Goal: Task Accomplishment & Management: Complete application form

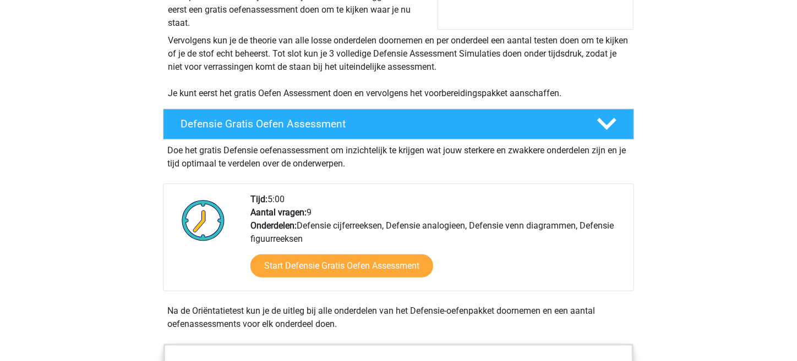
scroll to position [206, 0]
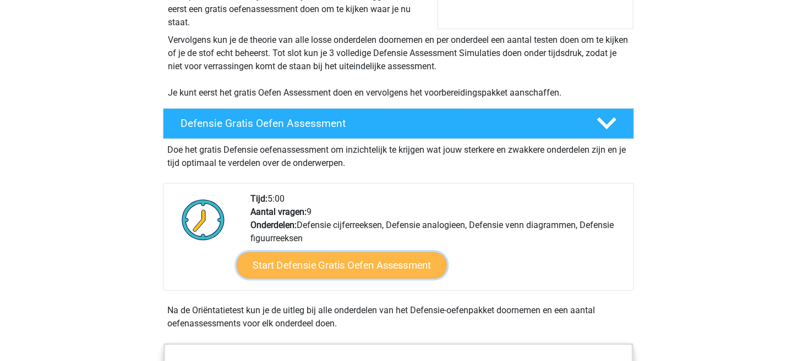
click at [382, 262] on link "Start Defensie Gratis Oefen Assessment" at bounding box center [342, 266] width 210 height 26
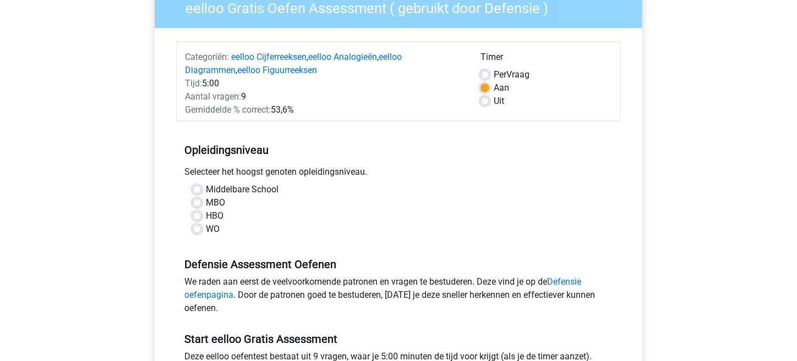
scroll to position [102, 0]
click at [206, 200] on label "MBO" at bounding box center [215, 202] width 19 height 13
click at [199, 200] on input "MBO" at bounding box center [197, 201] width 9 height 11
radio input "true"
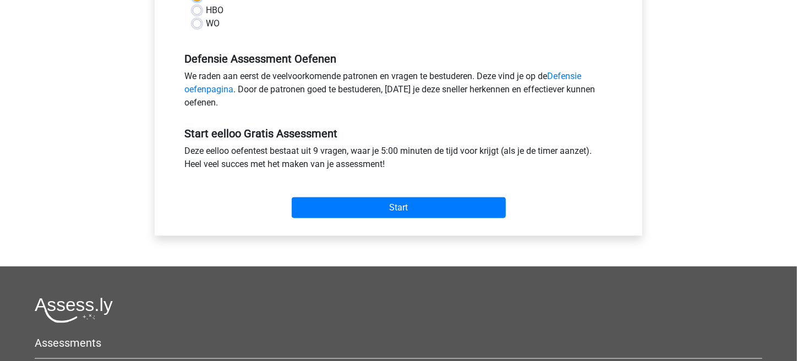
scroll to position [306, 0]
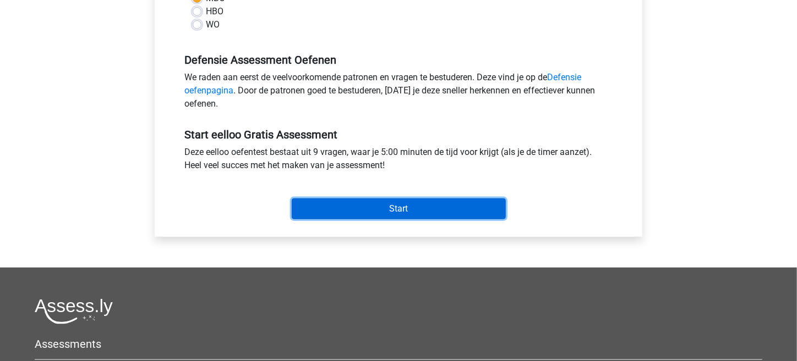
click at [386, 201] on input "Start" at bounding box center [399, 209] width 214 height 21
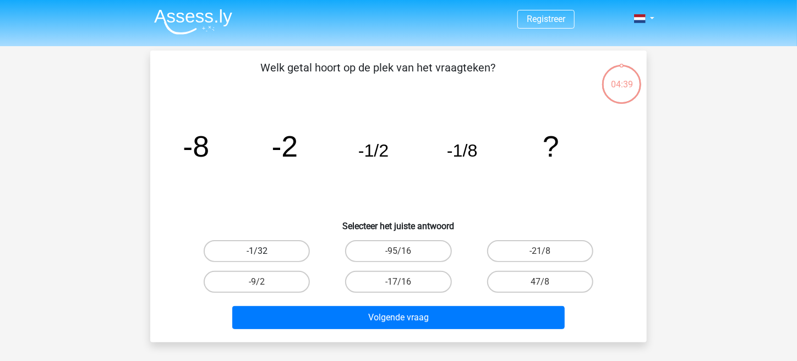
click at [270, 253] on label "-1/32" at bounding box center [257, 251] width 106 height 22
click at [264, 253] on input "-1/32" at bounding box center [260, 254] width 7 height 7
radio input "true"
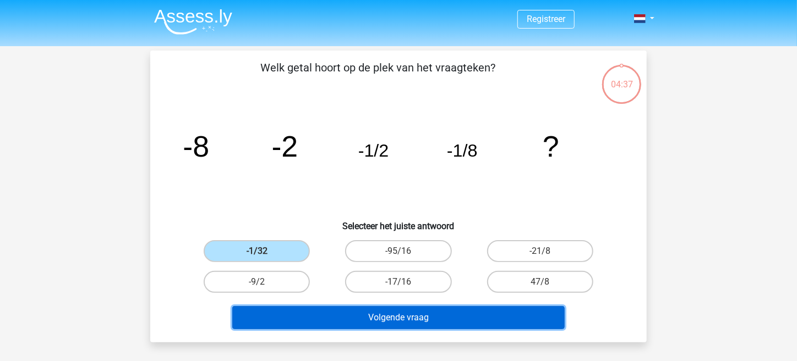
click at [420, 317] on button "Volgende vraag" at bounding box center [398, 317] width 333 height 23
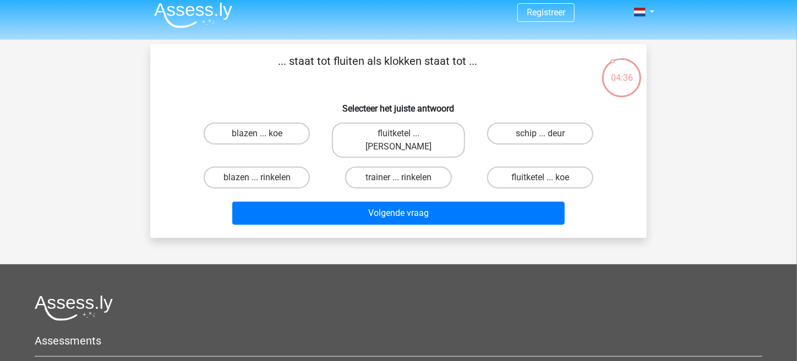
scroll to position [3, 0]
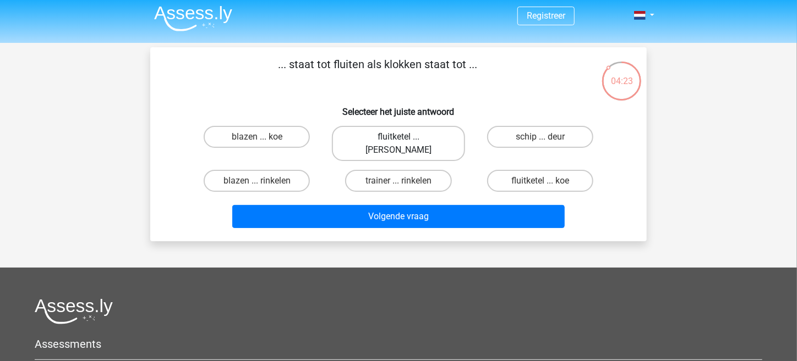
click at [399, 146] on label "fluitketel ... luiden" at bounding box center [398, 143] width 133 height 35
click at [399, 144] on input "fluitketel ... luiden" at bounding box center [401, 140] width 7 height 7
radio input "true"
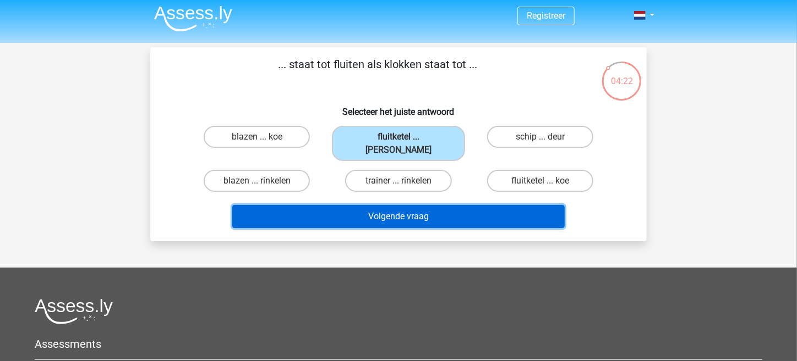
click at [419, 205] on button "Volgende vraag" at bounding box center [398, 216] width 333 height 23
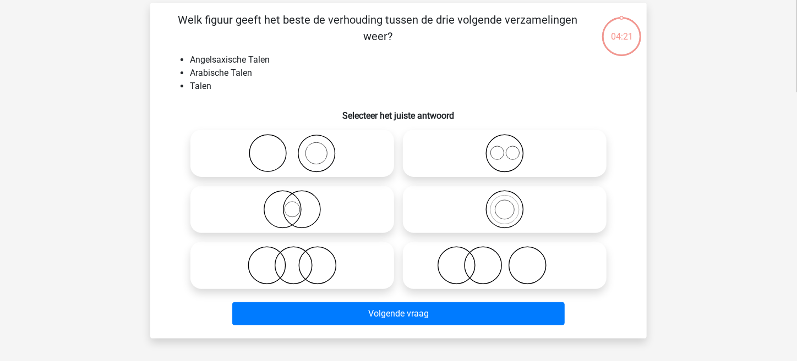
scroll to position [51, 0]
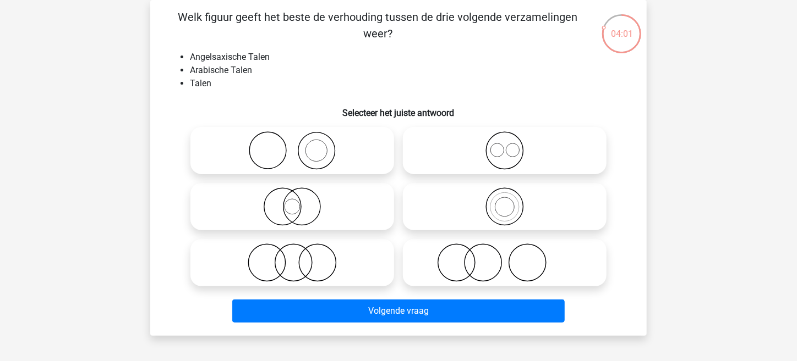
click at [506, 150] on circle at bounding box center [512, 150] width 13 height 13
click at [506, 145] on input "radio" at bounding box center [507, 141] width 7 height 7
radio input "true"
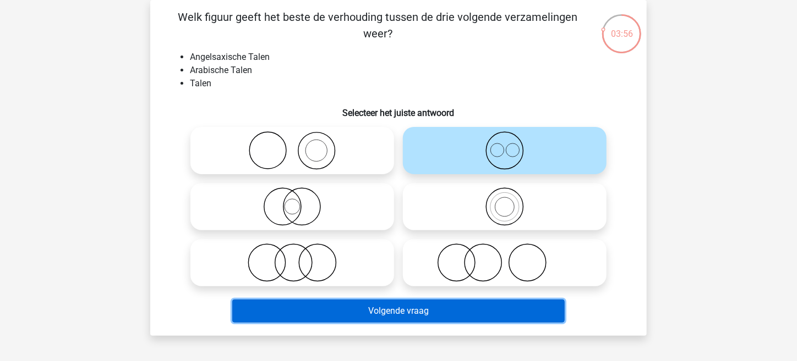
click at [435, 311] on button "Volgende vraag" at bounding box center [398, 311] width 333 height 23
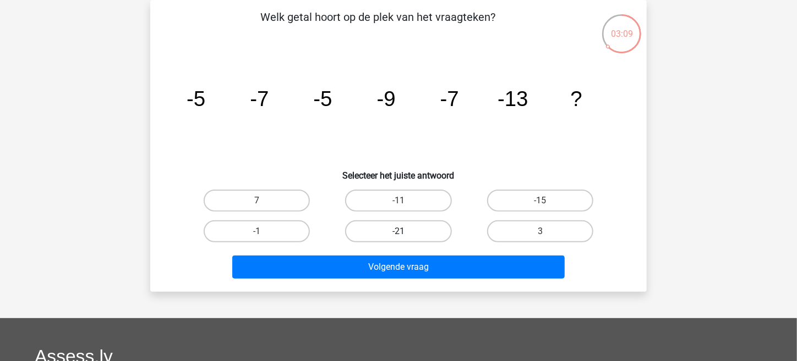
click at [406, 229] on label "-21" at bounding box center [398, 232] width 106 height 22
click at [405, 232] on input "-21" at bounding box center [401, 235] width 7 height 7
radio input "true"
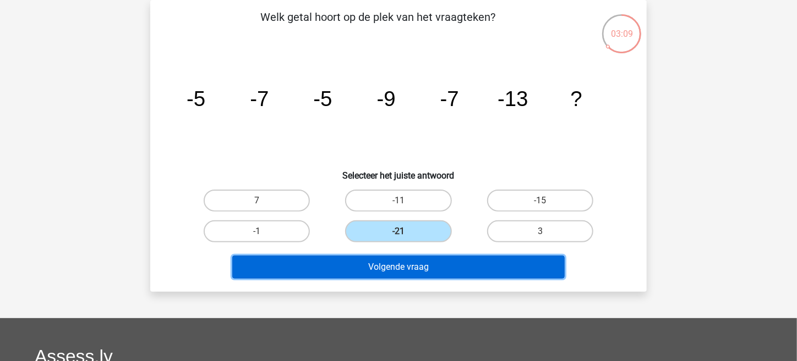
click at [417, 267] on button "Volgende vraag" at bounding box center [398, 267] width 333 height 23
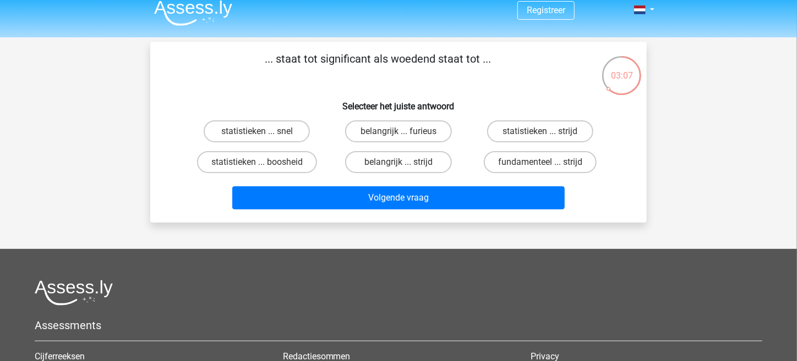
scroll to position [3, 0]
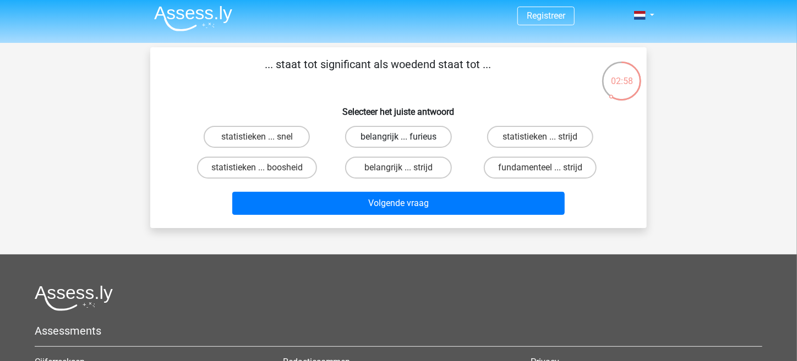
click at [424, 139] on label "belangrijk ... furieus" at bounding box center [398, 137] width 106 height 22
click at [405, 139] on input "belangrijk ... furieus" at bounding box center [401, 140] width 7 height 7
radio input "true"
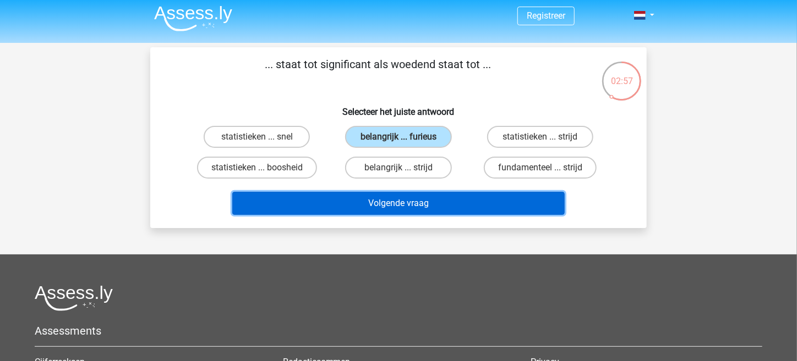
click at [411, 205] on button "Volgende vraag" at bounding box center [398, 203] width 333 height 23
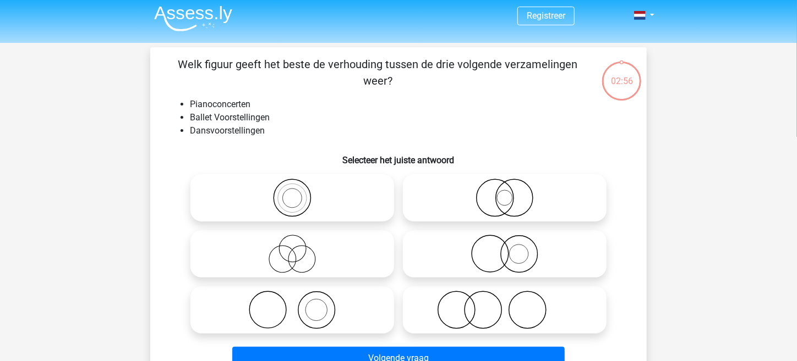
scroll to position [51, 0]
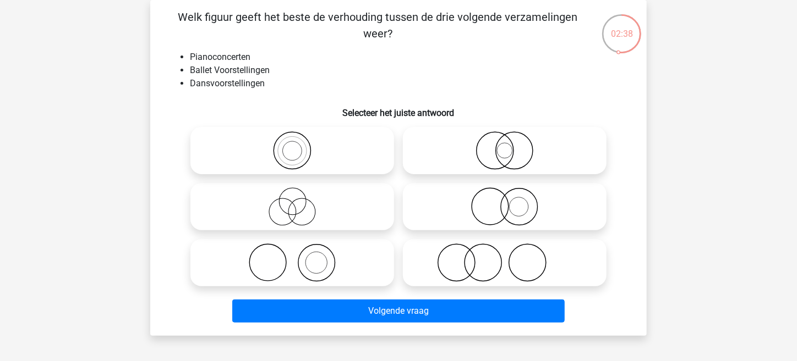
click at [287, 264] on icon at bounding box center [292, 263] width 195 height 39
click at [292, 257] on input "radio" at bounding box center [295, 253] width 7 height 7
radio input "true"
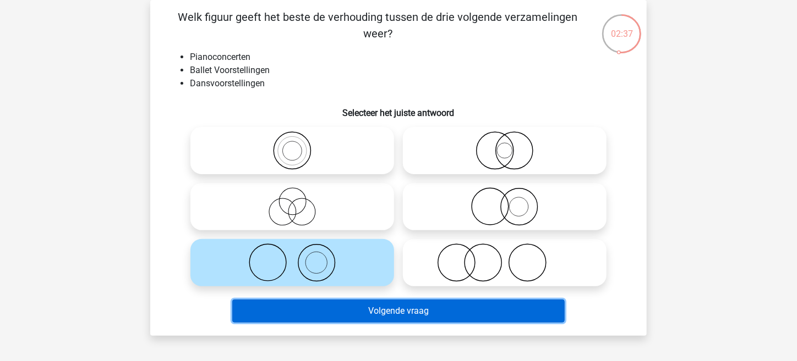
click at [371, 310] on button "Volgende vraag" at bounding box center [398, 311] width 333 height 23
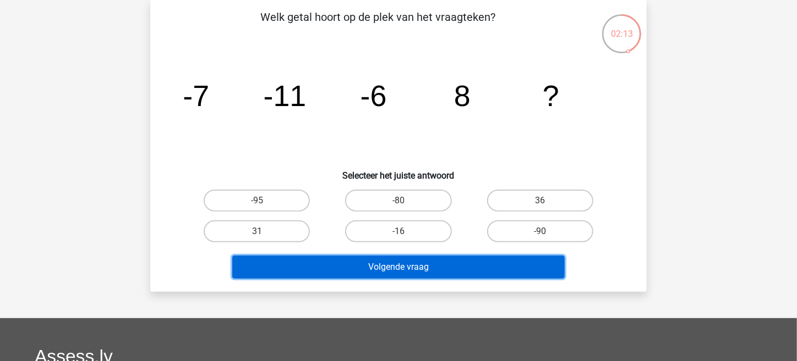
click at [376, 259] on button "Volgende vraag" at bounding box center [398, 267] width 333 height 23
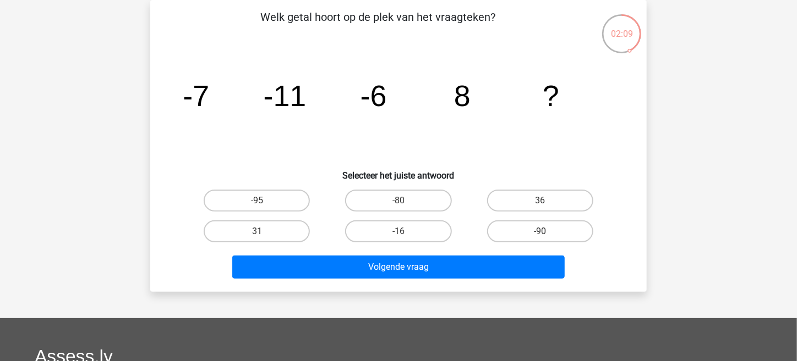
click at [308, 139] on icon "image/svg+xml -7 -11 -6 8 ?" at bounding box center [398, 106] width 443 height 111
click at [519, 193] on label "36" at bounding box center [540, 201] width 106 height 22
click at [540, 201] on input "36" at bounding box center [543, 204] width 7 height 7
radio input "true"
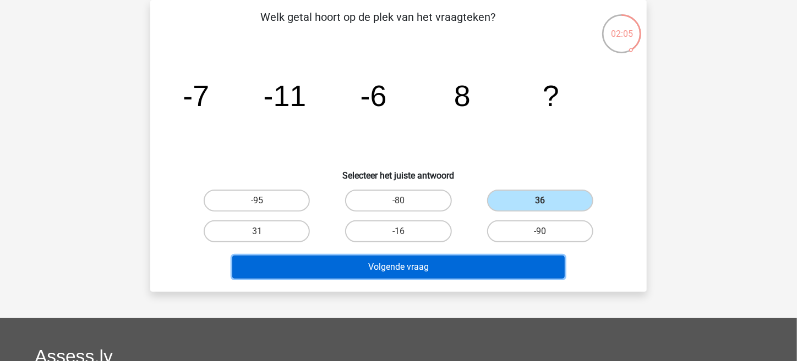
click at [456, 261] on button "Volgende vraag" at bounding box center [398, 267] width 333 height 23
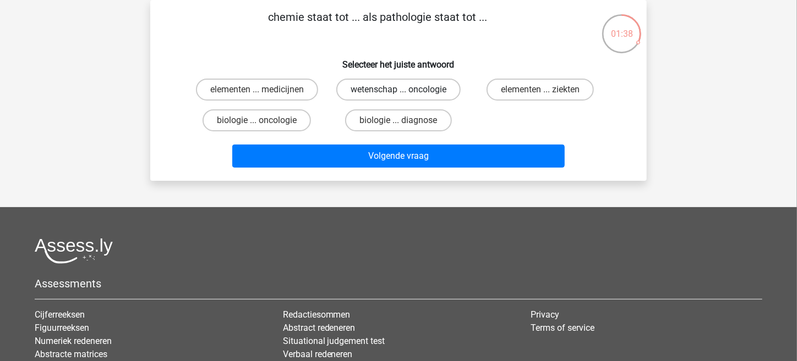
click at [429, 86] on label "wetenschap ... oncologie" at bounding box center [398, 90] width 124 height 22
click at [405, 90] on input "wetenschap ... oncologie" at bounding box center [401, 93] width 7 height 7
radio input "true"
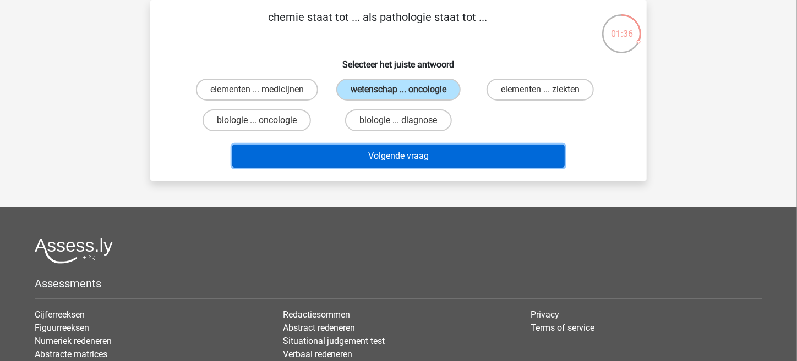
click at [437, 153] on button "Volgende vraag" at bounding box center [398, 156] width 333 height 23
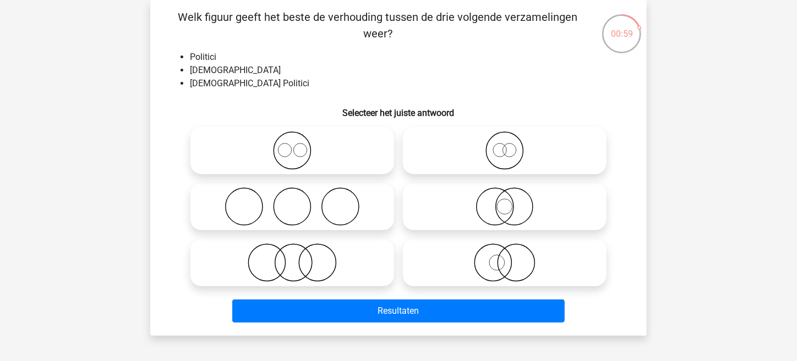
click at [495, 270] on circle at bounding box center [496, 262] width 15 height 15
click at [504, 257] on input "radio" at bounding box center [507, 253] width 7 height 7
radio input "true"
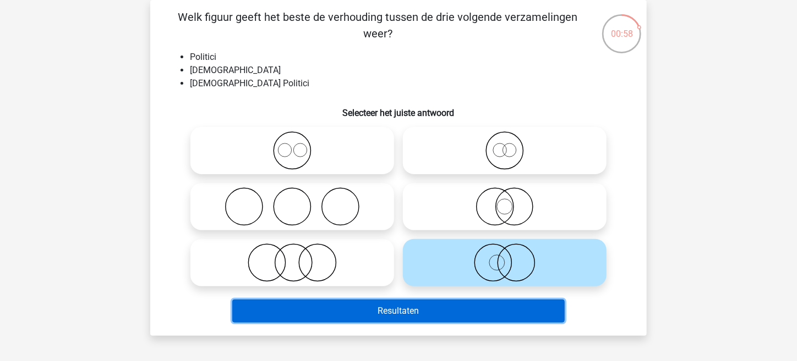
click at [462, 316] on button "Resultaten" at bounding box center [398, 311] width 333 height 23
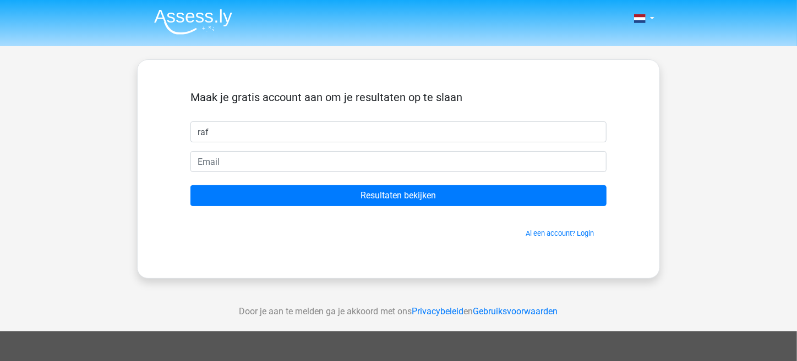
type input "raf"
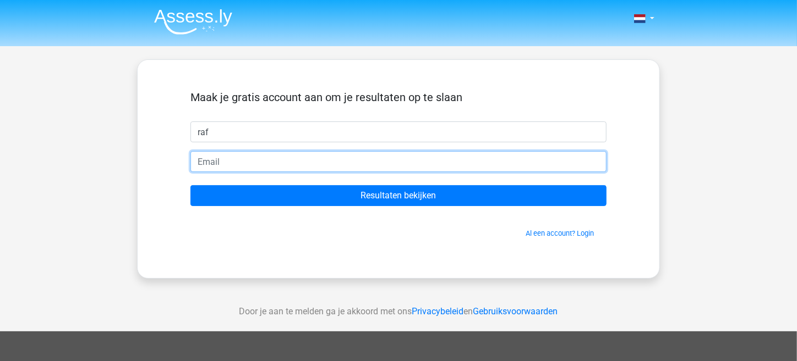
click at [315, 161] on input "email" at bounding box center [398, 161] width 416 height 21
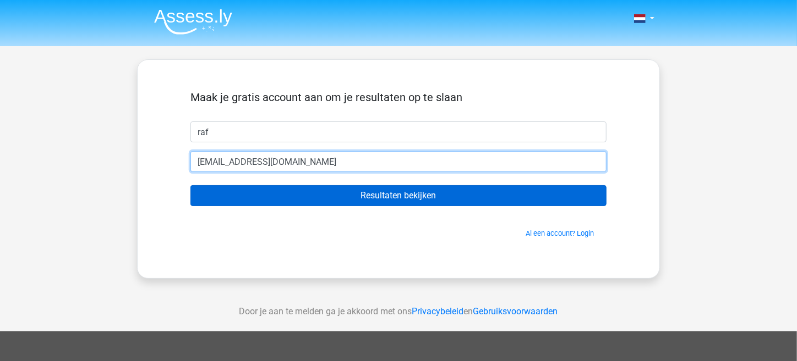
type input "[EMAIL_ADDRESS][DOMAIN_NAME]"
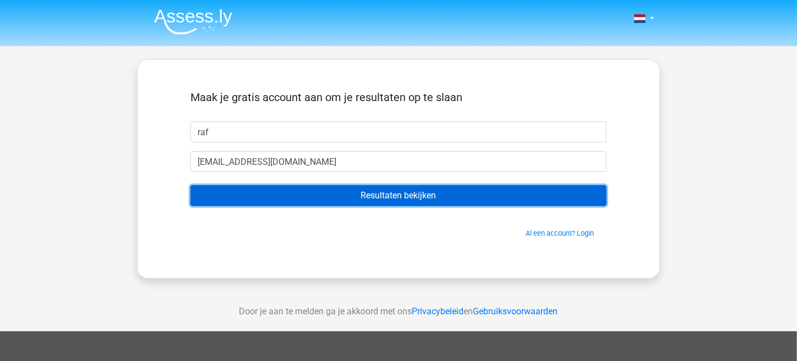
click at [355, 198] on input "Resultaten bekijken" at bounding box center [398, 195] width 416 height 21
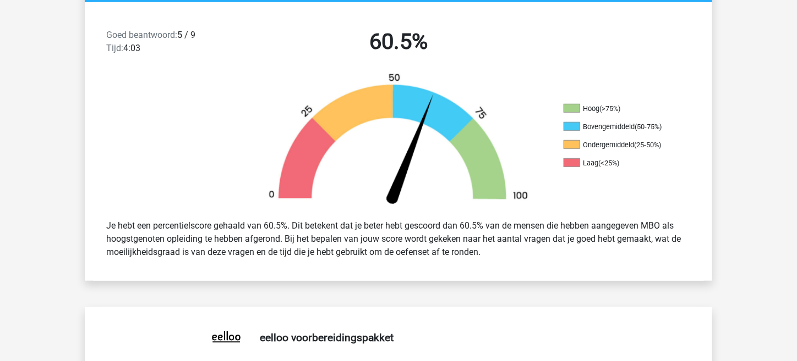
scroll to position [279, 0]
